Goal: Task Accomplishment & Management: Complete application form

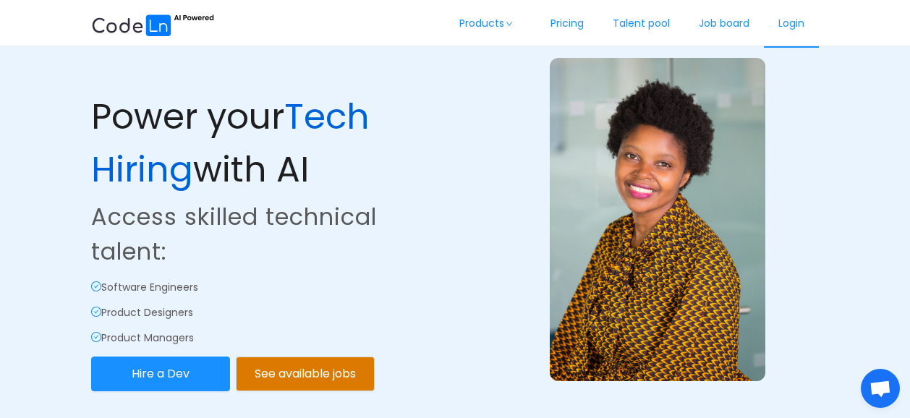
click at [790, 19] on link "Login" at bounding box center [791, 24] width 55 height 48
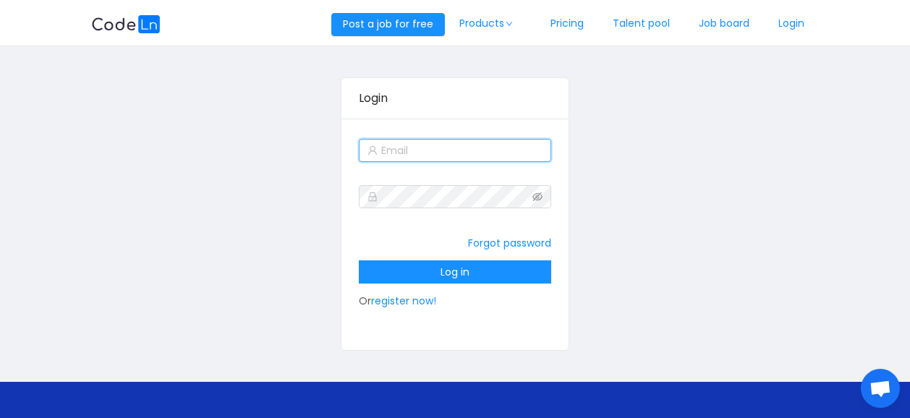
type input "[EMAIL_ADDRESS][DOMAIN_NAME]"
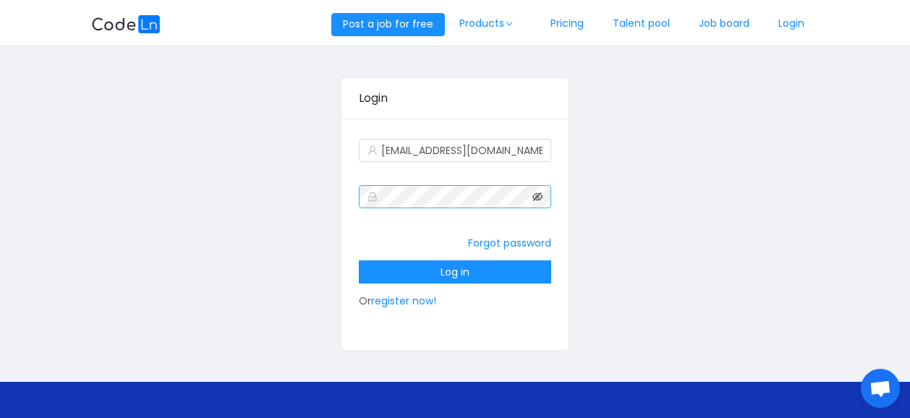
click at [537, 196] on icon "icon: eye-invisible" at bounding box center [537, 196] width 10 height 9
click at [428, 271] on button "Log in" at bounding box center [455, 271] width 192 height 23
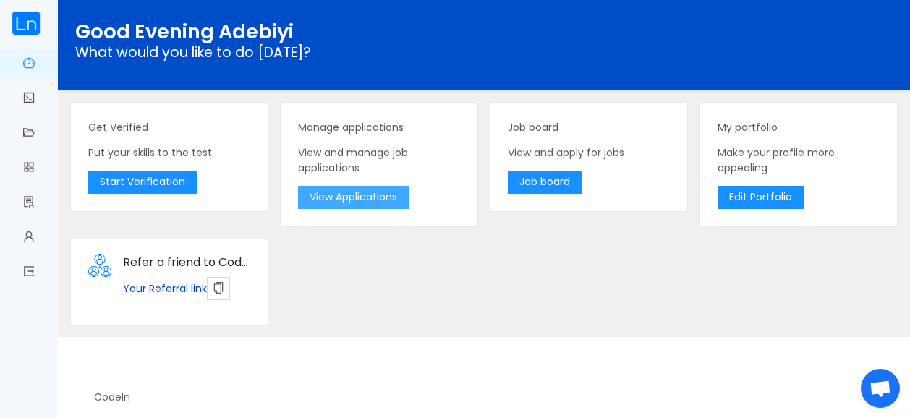
click at [335, 189] on button "View Applications" at bounding box center [353, 197] width 111 height 23
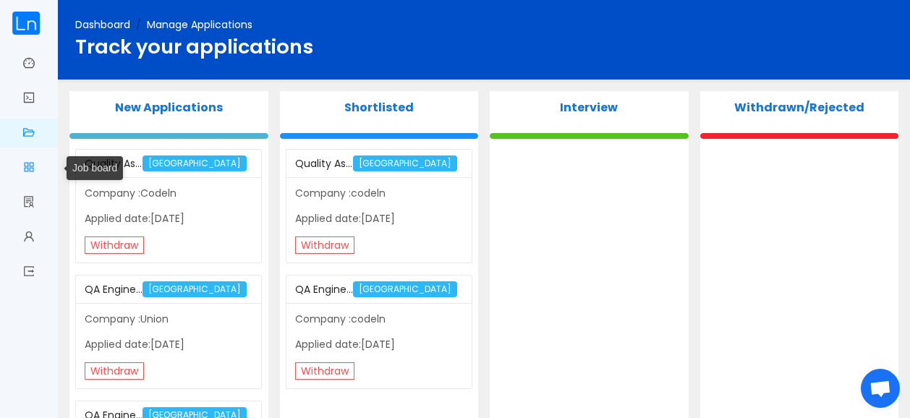
click at [27, 166] on link "Job board" at bounding box center [29, 168] width 12 height 30
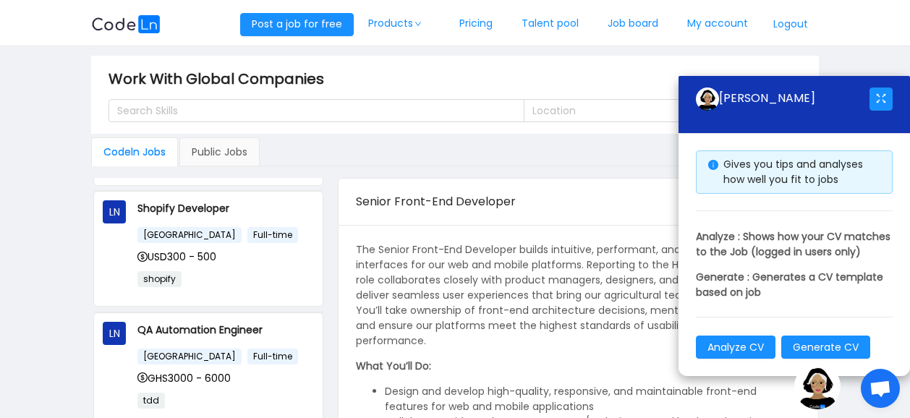
scroll to position [940, 0]
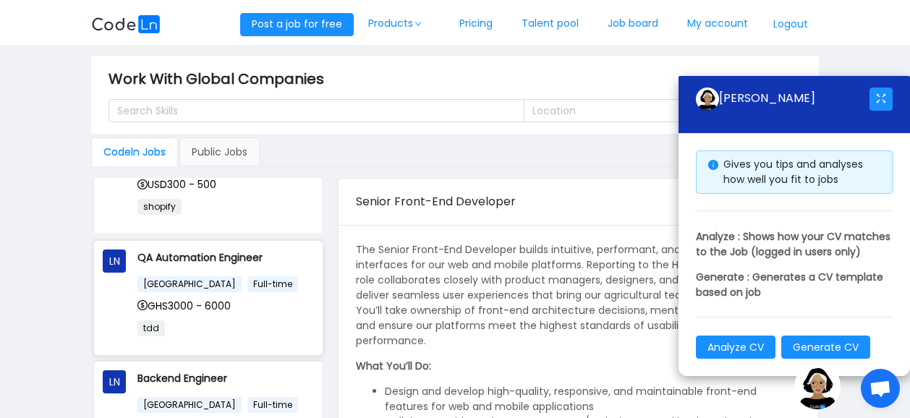
click at [181, 252] on p "QA Automation Engineer" at bounding box center [225, 258] width 176 height 16
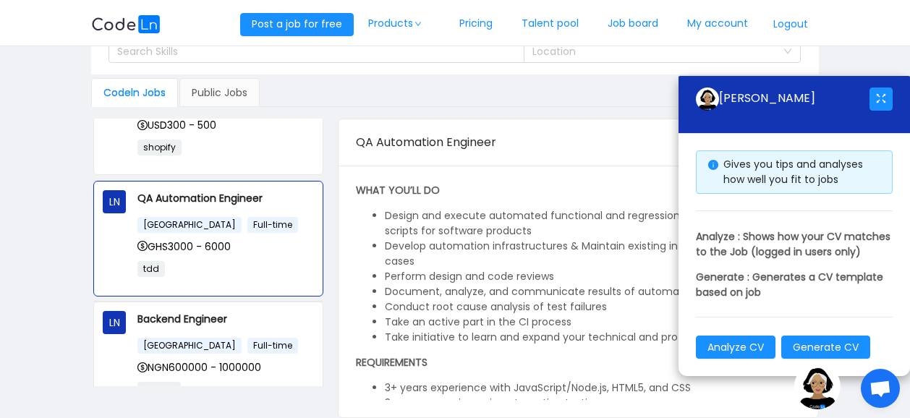
scroll to position [0, 0]
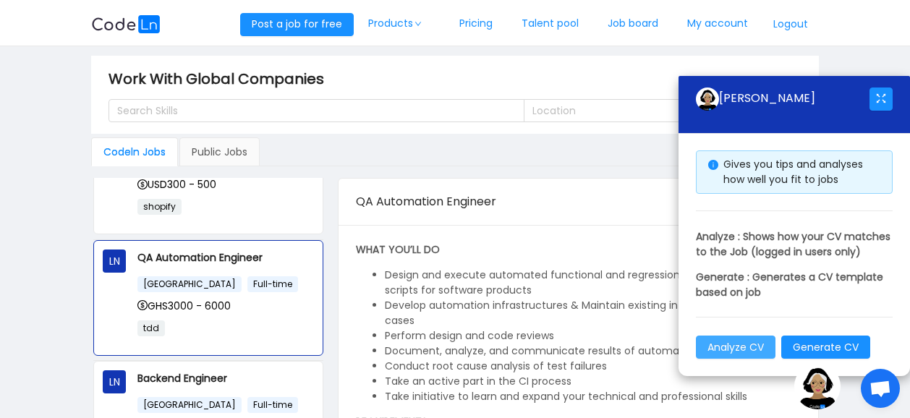
click at [754, 349] on button "Analyze CV" at bounding box center [736, 347] width 80 height 23
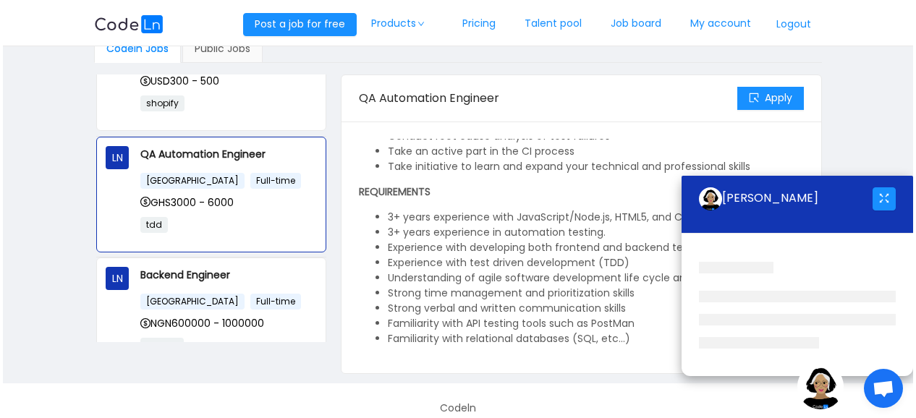
scroll to position [117, 0]
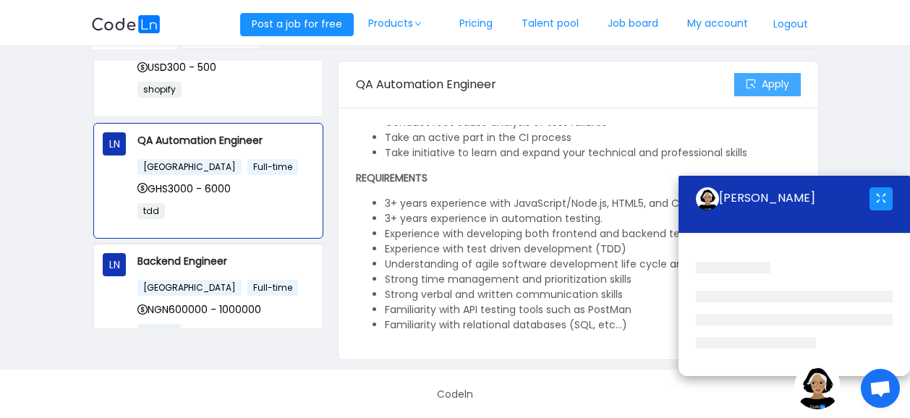
click at [763, 80] on button "Apply" at bounding box center [767, 84] width 67 height 23
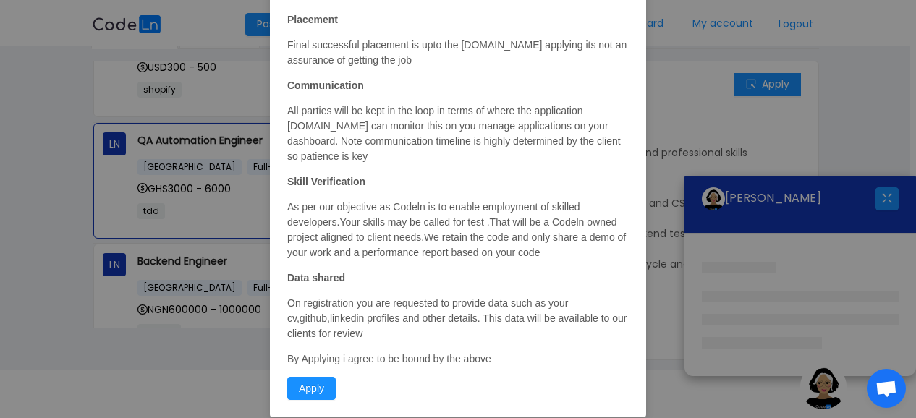
scroll to position [133, 0]
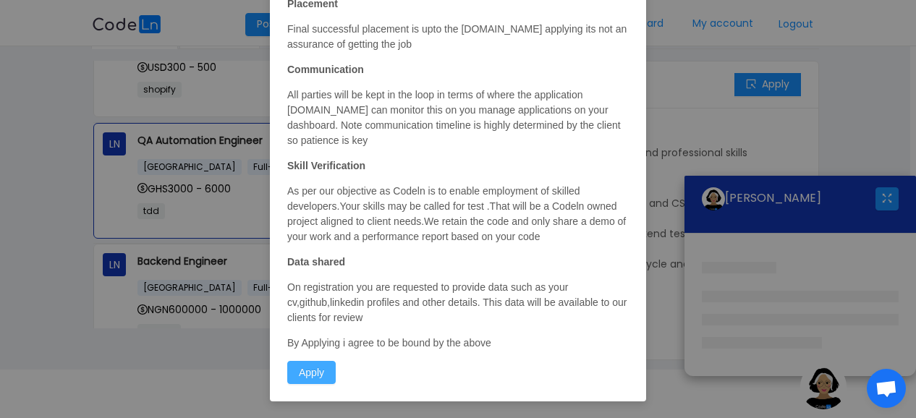
click at [305, 375] on button "Apply" at bounding box center [311, 372] width 48 height 23
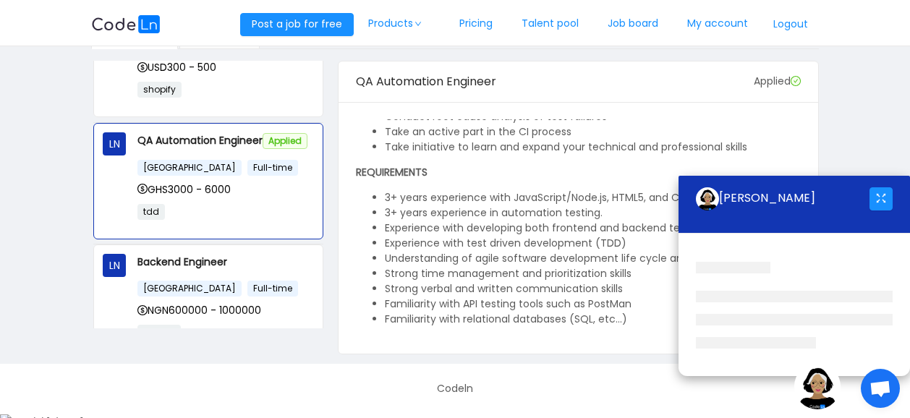
scroll to position [111, 0]
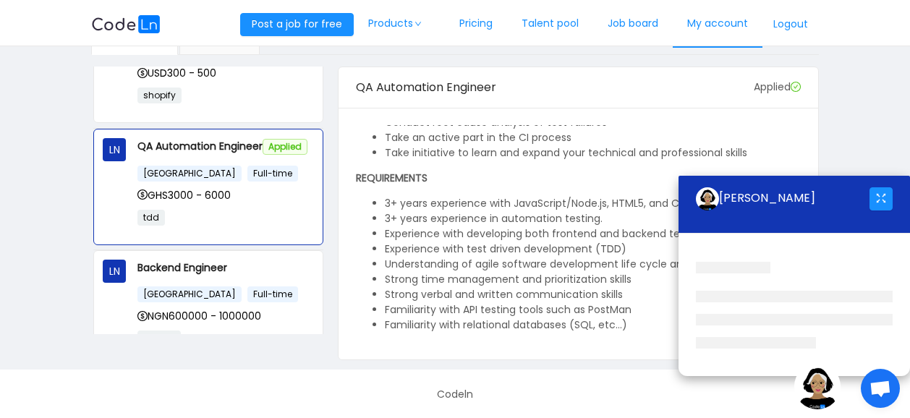
click at [710, 25] on link "My account" at bounding box center [718, 24] width 90 height 48
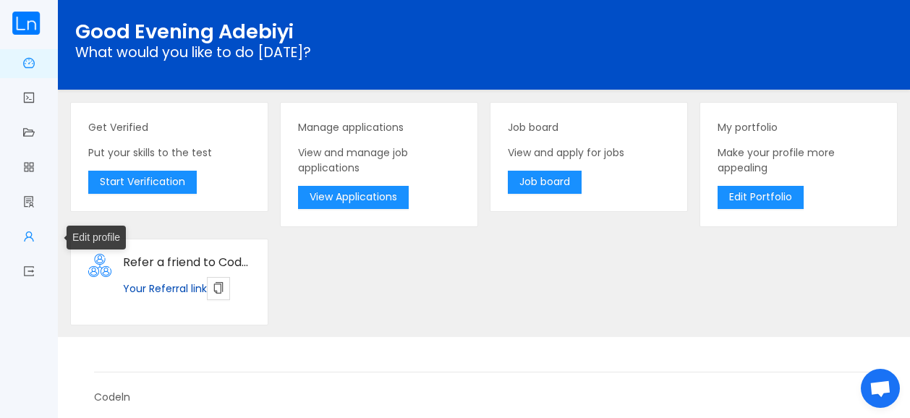
click at [27, 237] on link "Edit profile" at bounding box center [29, 238] width 12 height 30
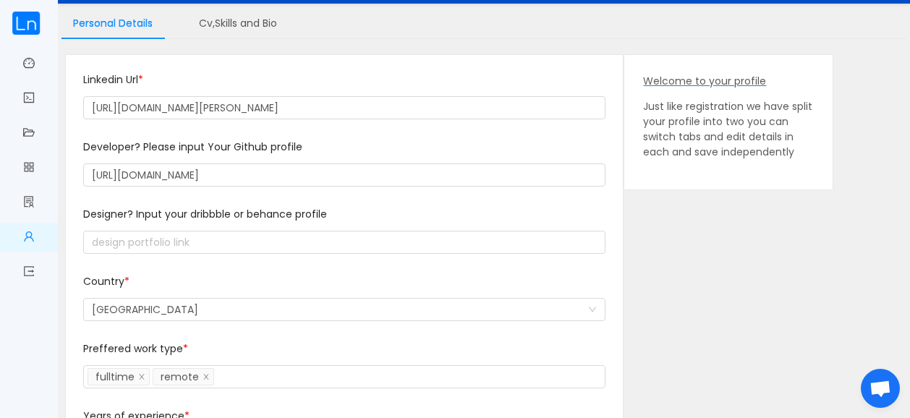
scroll to position [72, 0]
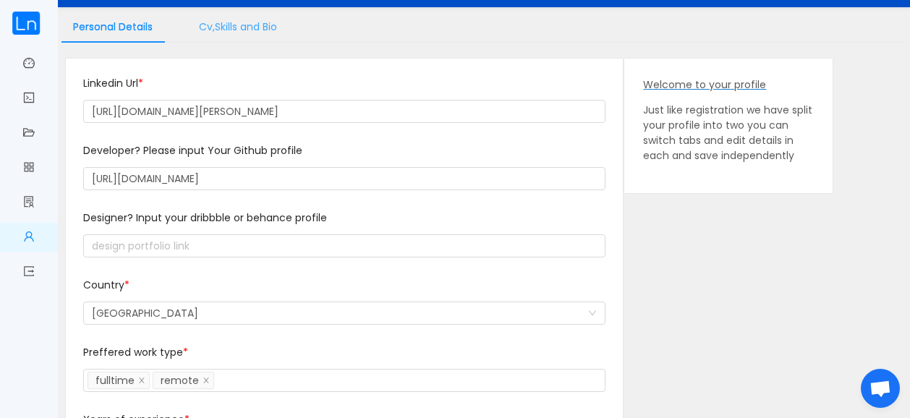
click at [218, 27] on div "Cv,Skills and Bio" at bounding box center [237, 27] width 101 height 33
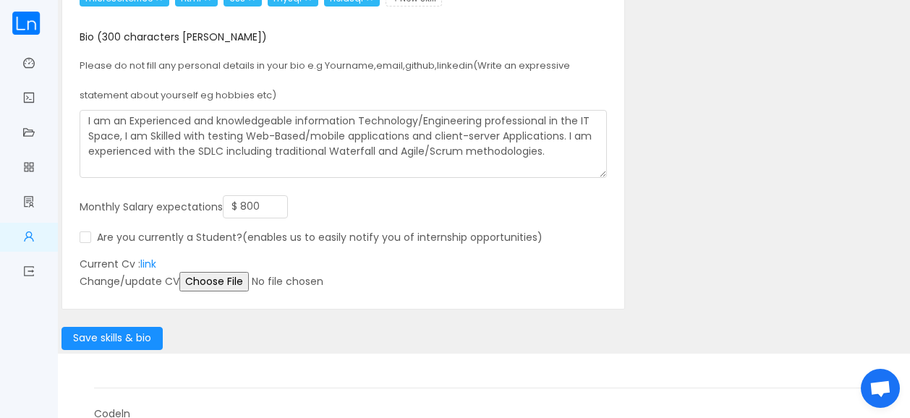
scroll to position [230, 0]
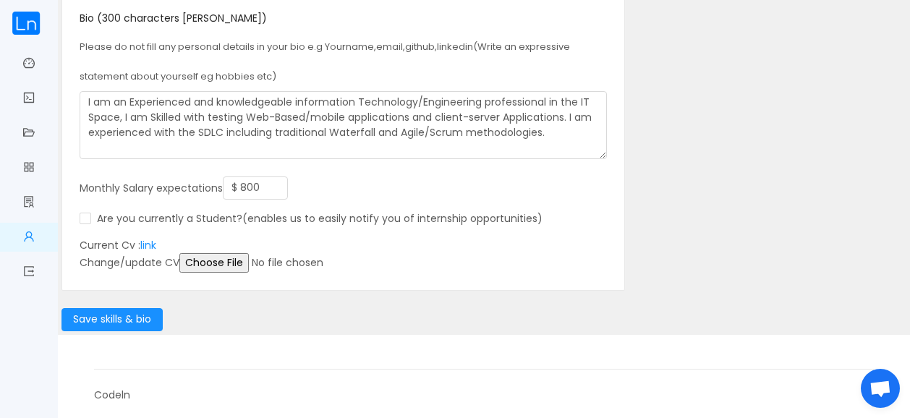
click at [224, 263] on input "file" at bounding box center [289, 263] width 221 height 20
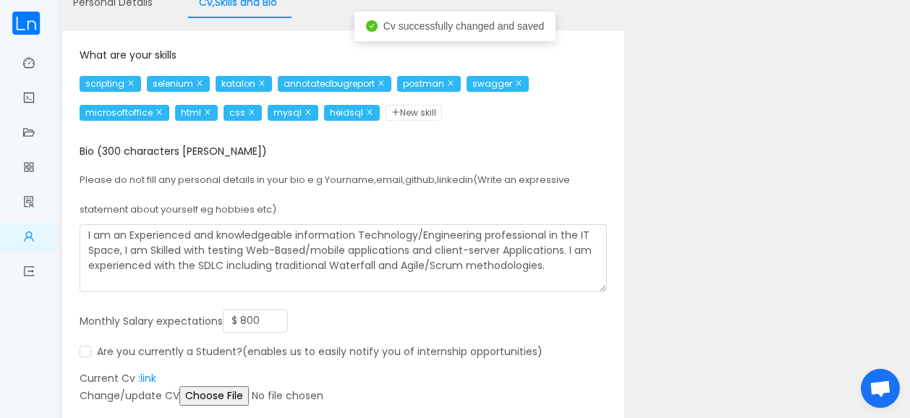
scroll to position [0, 0]
